Goal: Navigation & Orientation: Find specific page/section

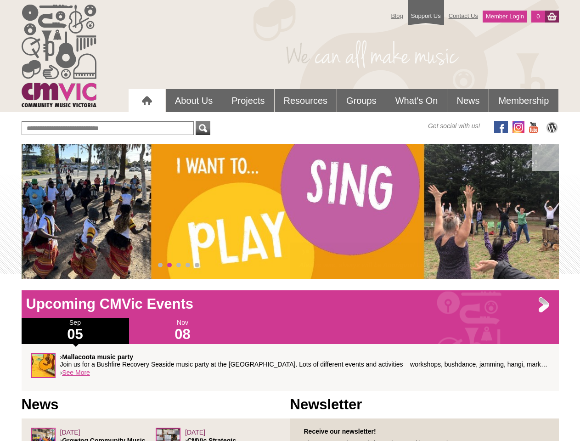
click at [290, 211] on div "› • • • Always was, always will be Aboriginal Land" at bounding box center [290, 211] width 537 height 135
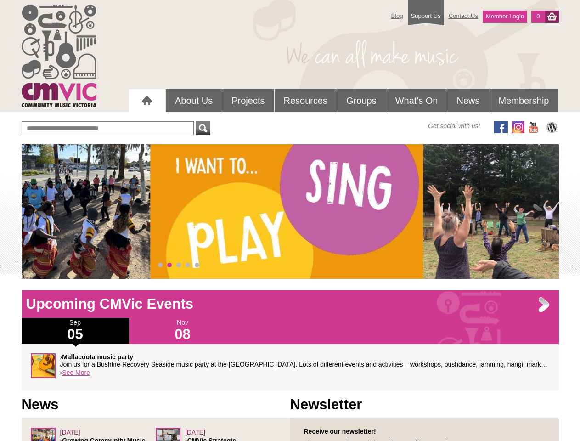
click at [42, 212] on span at bounding box center [42, 211] width 18 height 18
click at [538, 212] on span at bounding box center [538, 211] width 18 height 18
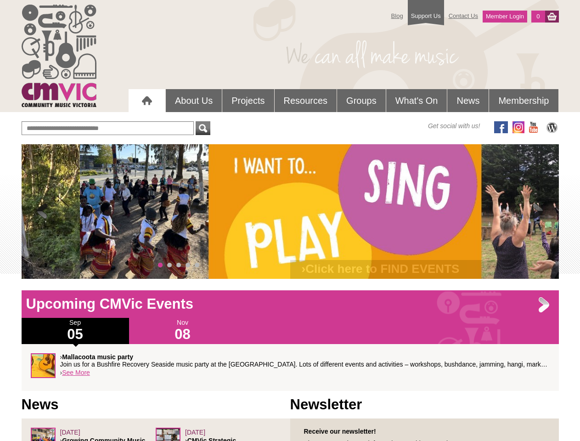
click at [160, 265] on span "0" at bounding box center [160, 265] width 5 height 5
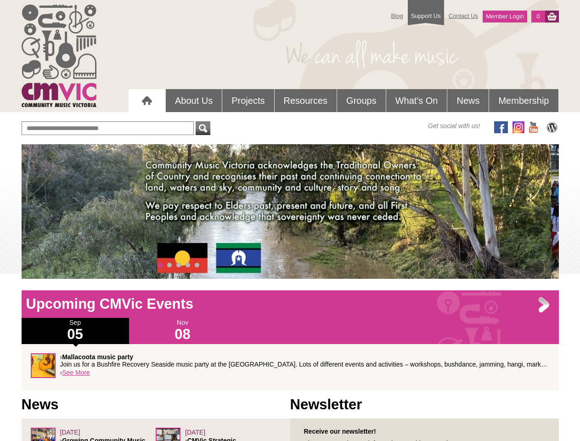
click at [169, 265] on span "1" at bounding box center [169, 265] width 5 height 5
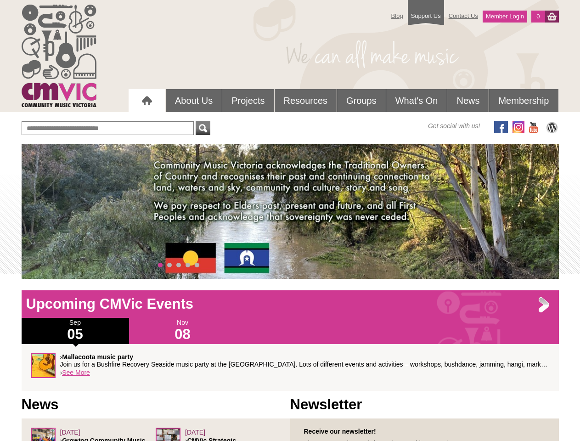
click at [179, 265] on span "2" at bounding box center [178, 265] width 5 height 5
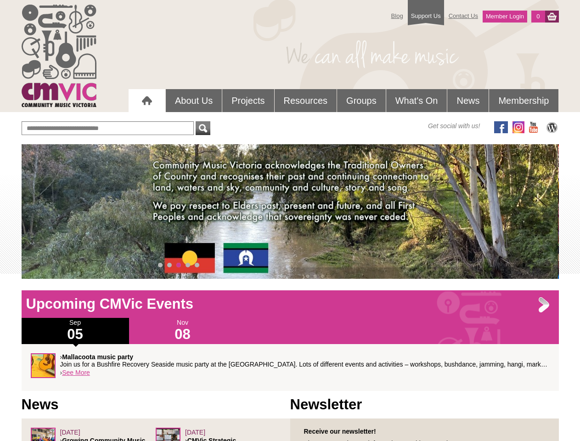
click at [188, 265] on span "3" at bounding box center [187, 265] width 5 height 5
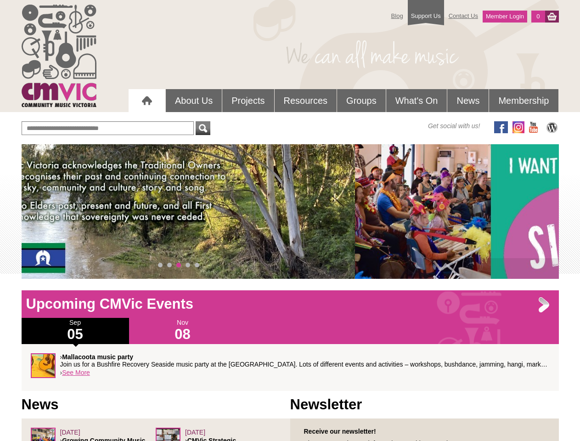
click at [197, 265] on span "4" at bounding box center [197, 265] width 5 height 5
